Goal: Information Seeking & Learning: Learn about a topic

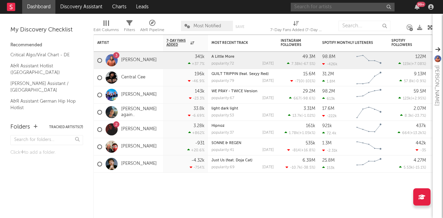
click at [335, 8] on input "text" at bounding box center [343, 7] width 104 height 9
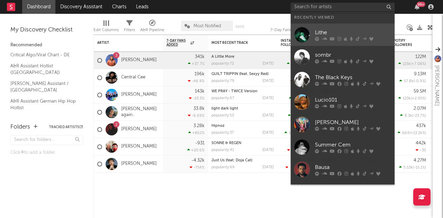
click at [322, 32] on div "Lithe" at bounding box center [353, 32] width 76 height 8
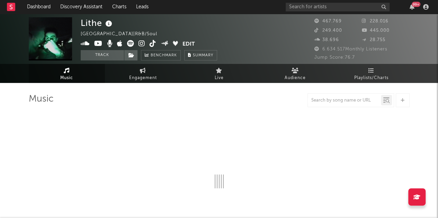
select select "6m"
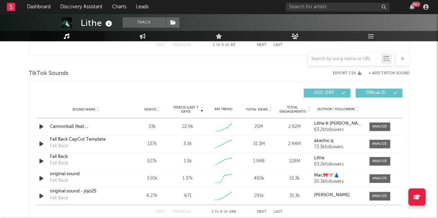
scroll to position [447, 0]
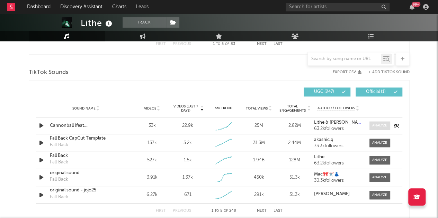
click at [375, 126] on div at bounding box center [379, 125] width 15 height 5
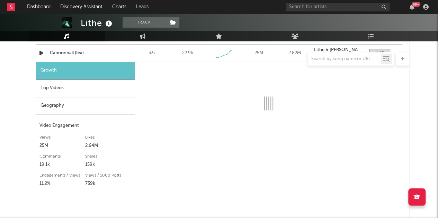
select select "1w"
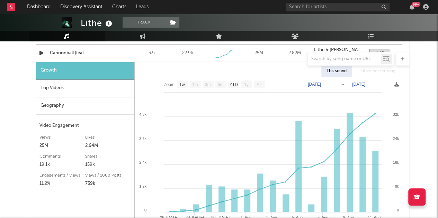
scroll to position [520, 0]
click at [61, 95] on div "Top Videos" at bounding box center [85, 88] width 98 height 18
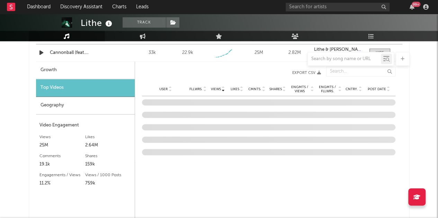
click at [56, 104] on div "Geography" at bounding box center [85, 106] width 99 height 18
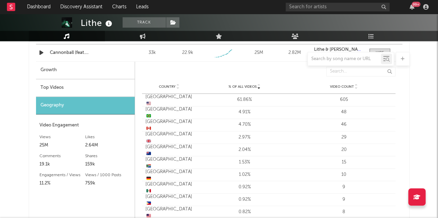
click at [58, 91] on div "Top Videos" at bounding box center [85, 88] width 99 height 18
